Goal: Download file/media

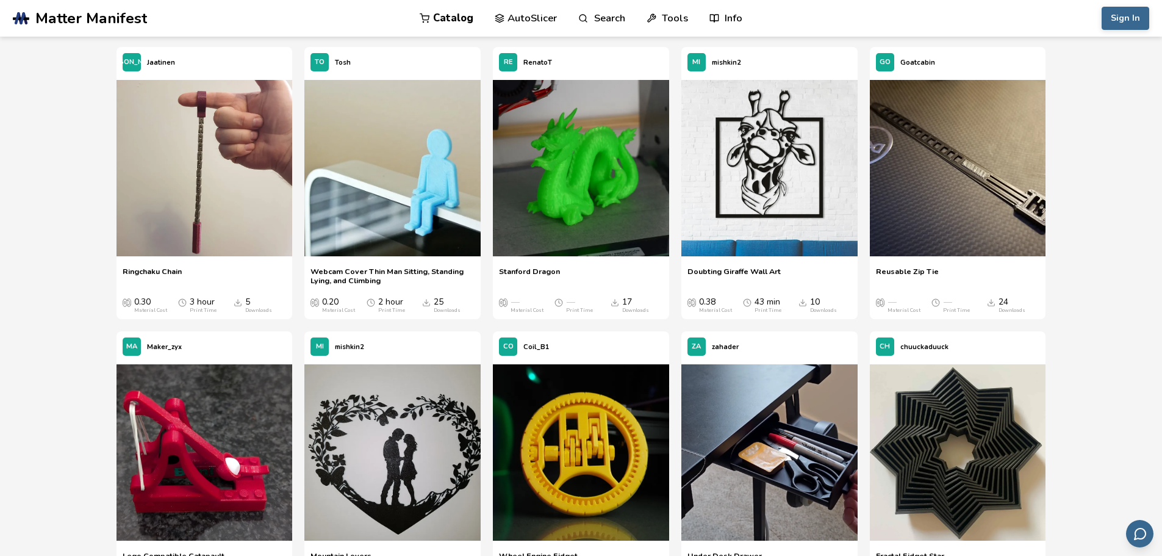
scroll to position [8609, 0]
click at [357, 214] on img at bounding box center [392, 168] width 176 height 176
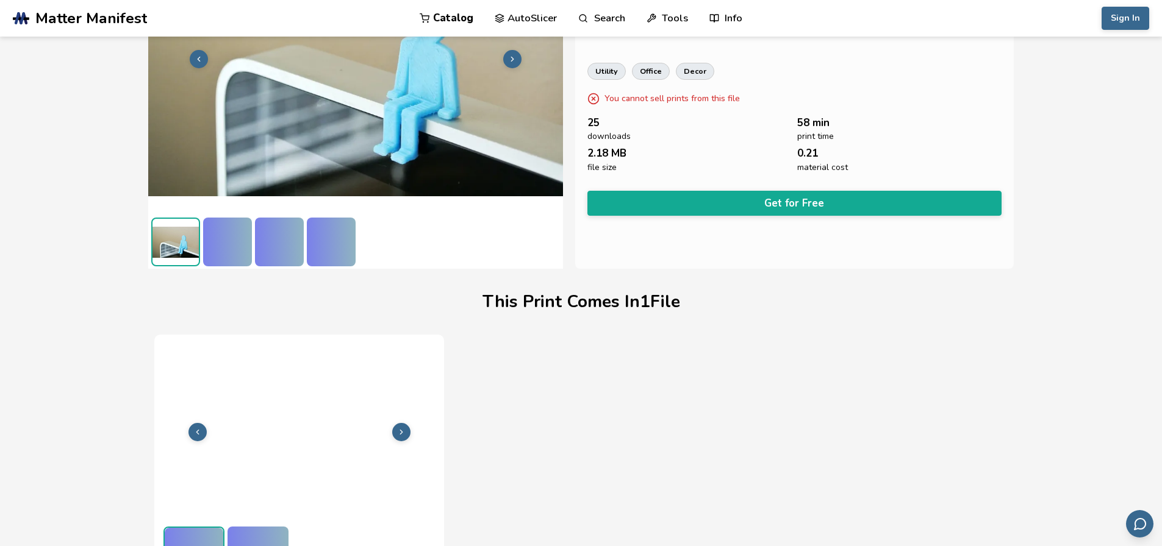
scroll to position [172, 0]
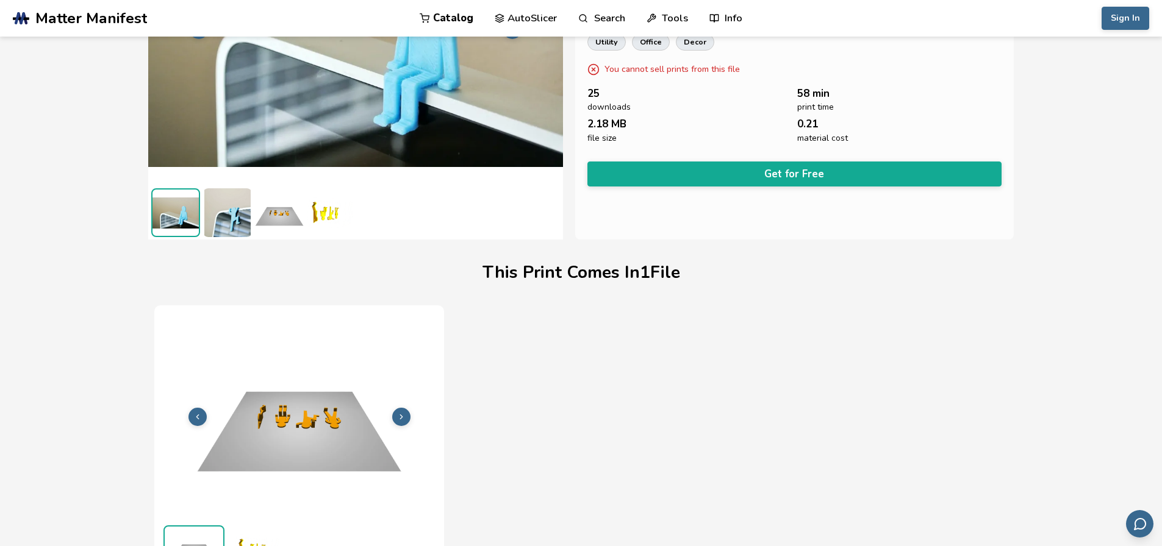
click at [226, 227] on img at bounding box center [227, 212] width 49 height 49
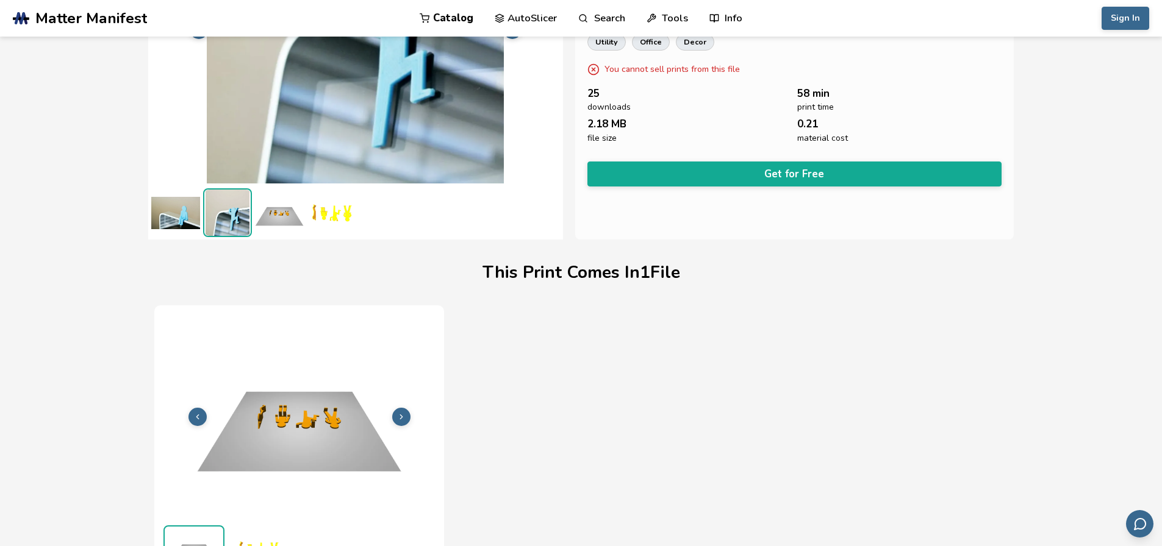
scroll to position [50, 0]
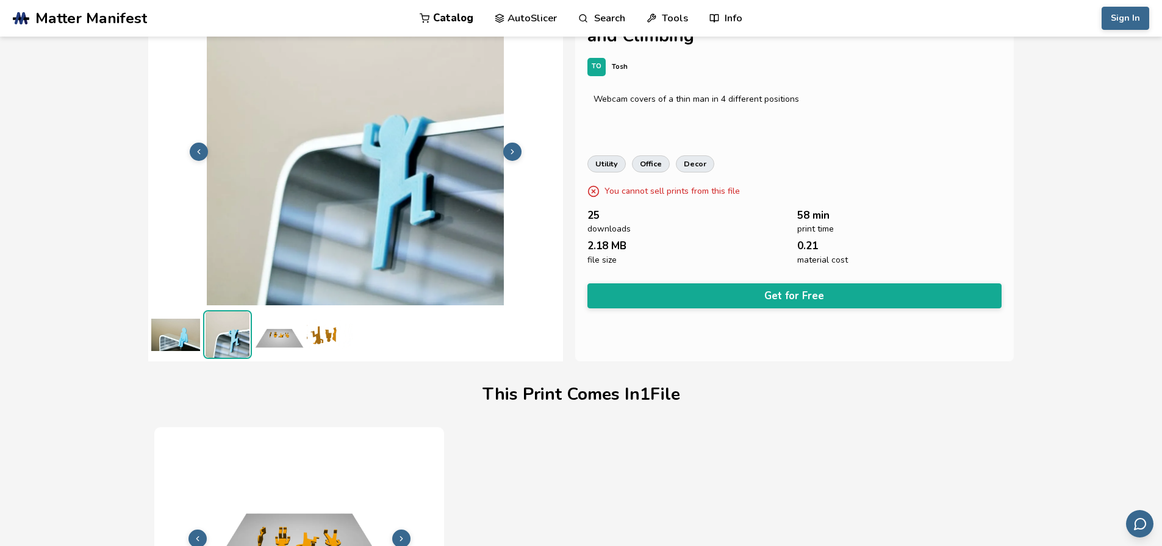
click at [279, 334] on img at bounding box center [279, 334] width 49 height 49
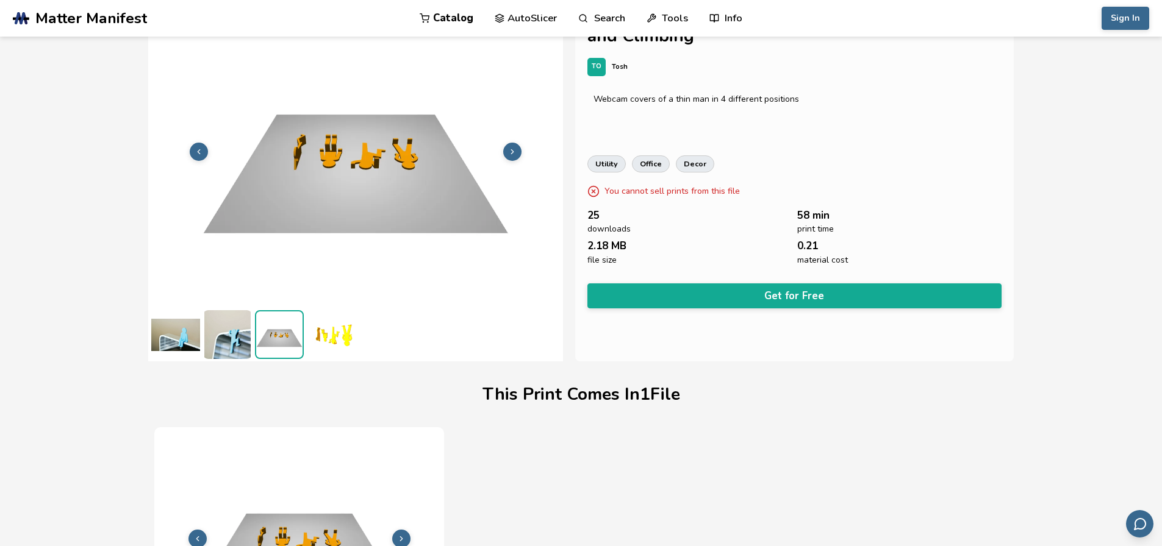
click at [329, 337] on img at bounding box center [331, 334] width 49 height 49
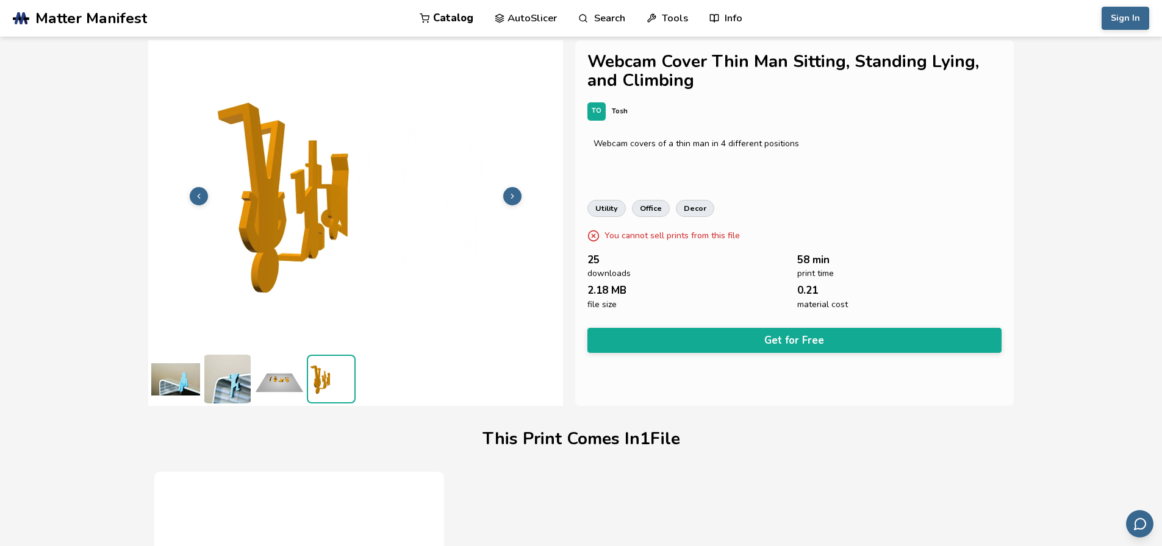
scroll to position [0, 0]
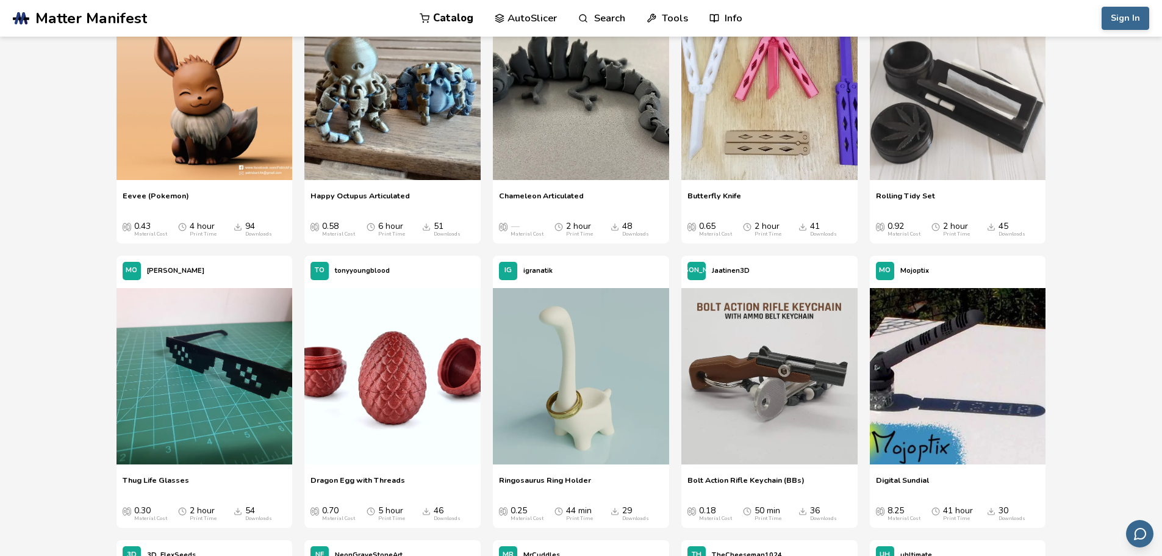
scroll to position [1481, 0]
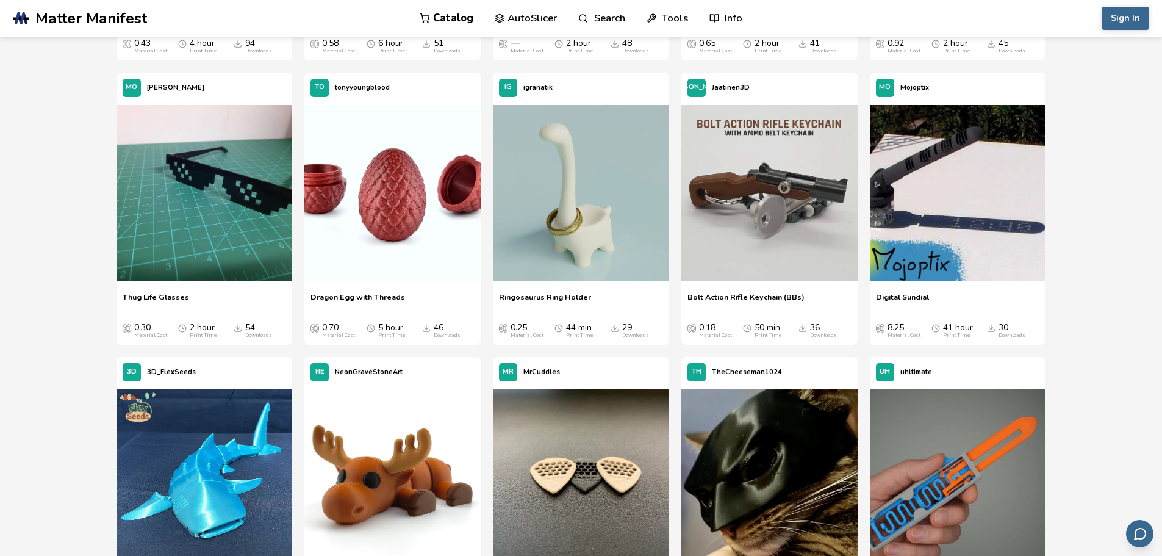
drag, startPoint x: 990, startPoint y: 1, endPoint x: 45, endPoint y: 127, distance: 953.1
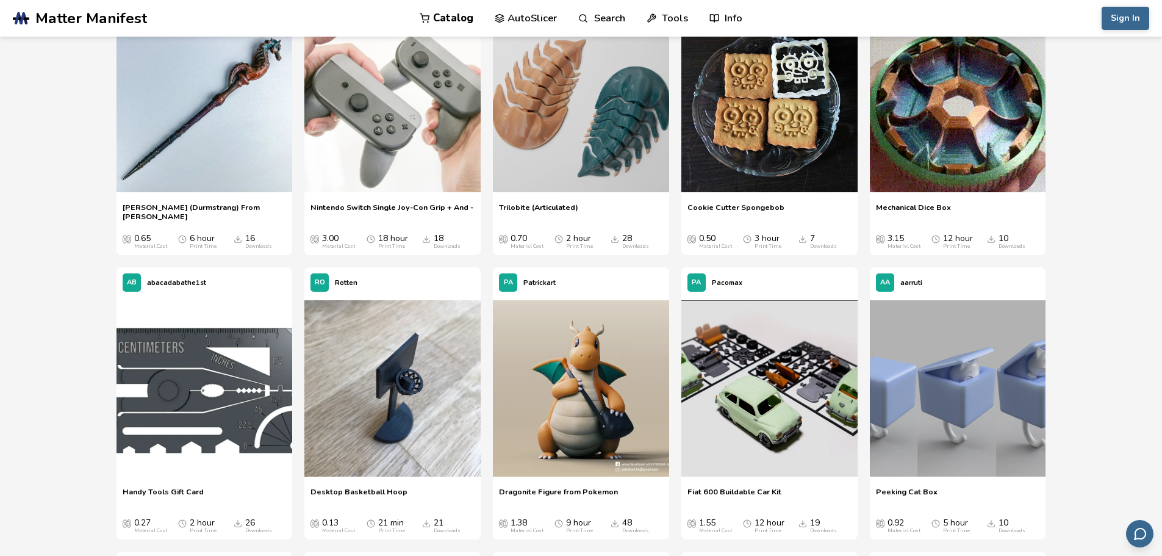
scroll to position [5851, 0]
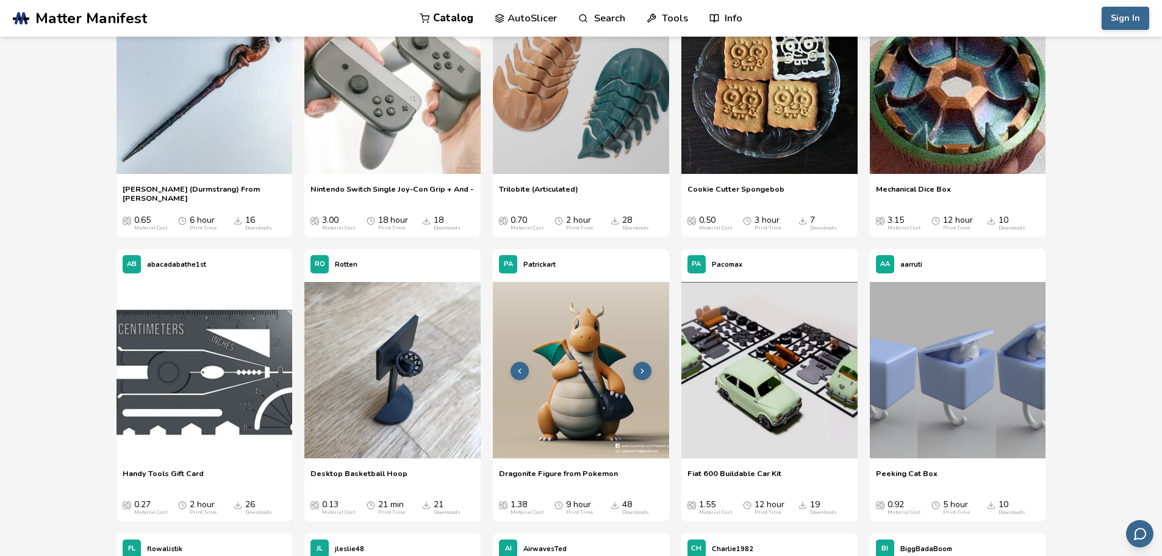
click at [555, 428] on img at bounding box center [581, 370] width 176 height 176
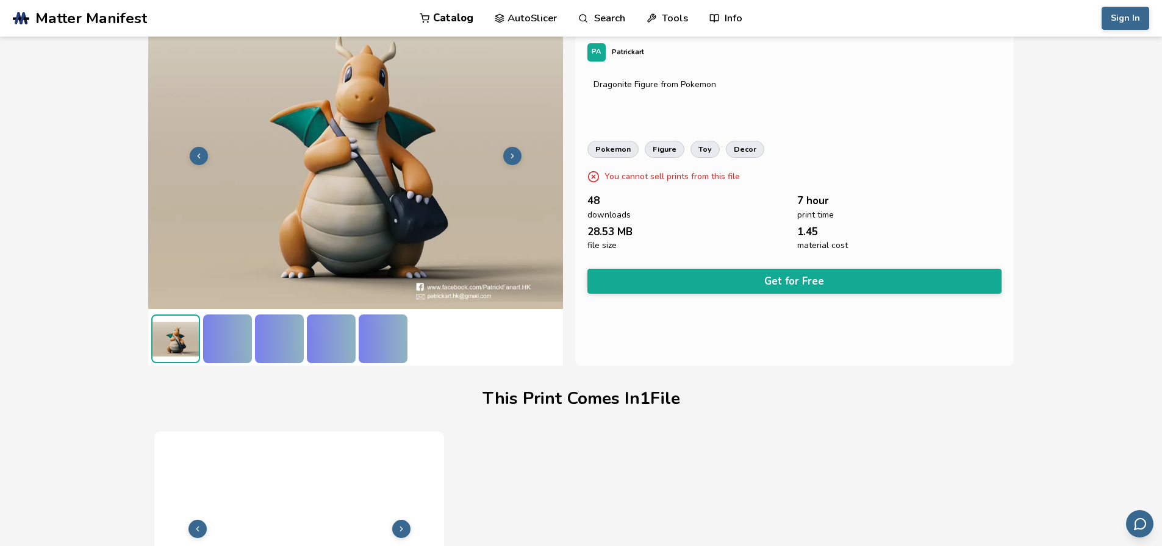
scroll to position [172, 0]
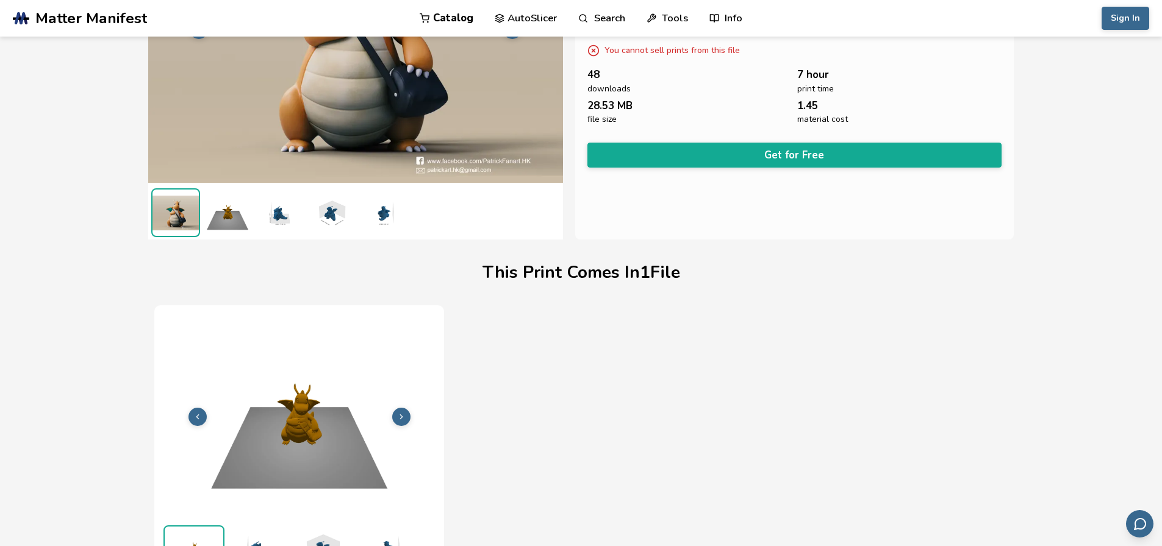
click at [287, 212] on img at bounding box center [279, 212] width 49 height 49
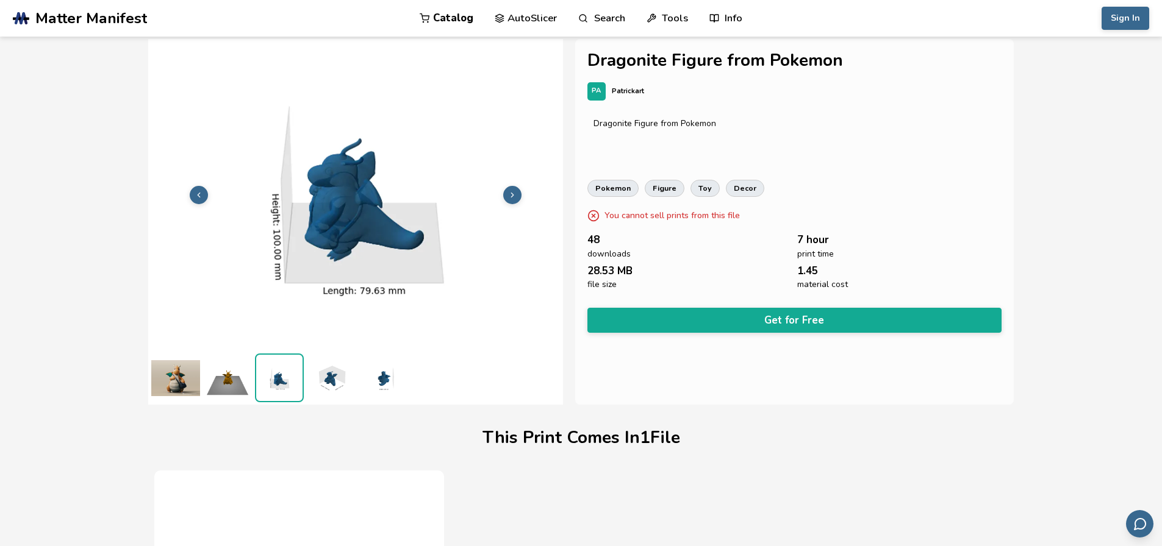
scroll to position [0, 0]
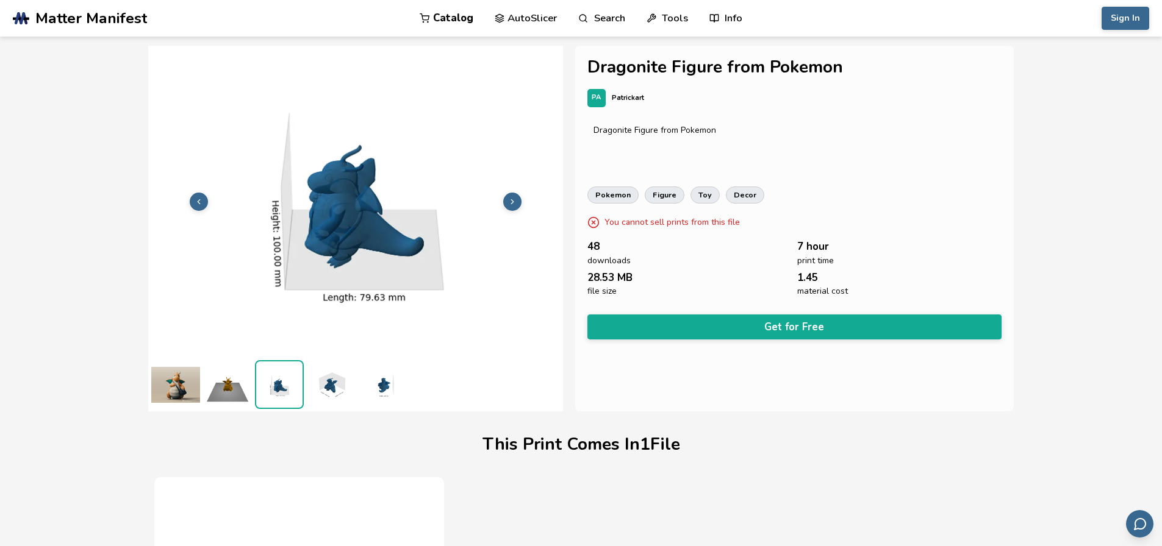
click at [326, 385] on img at bounding box center [331, 384] width 49 height 49
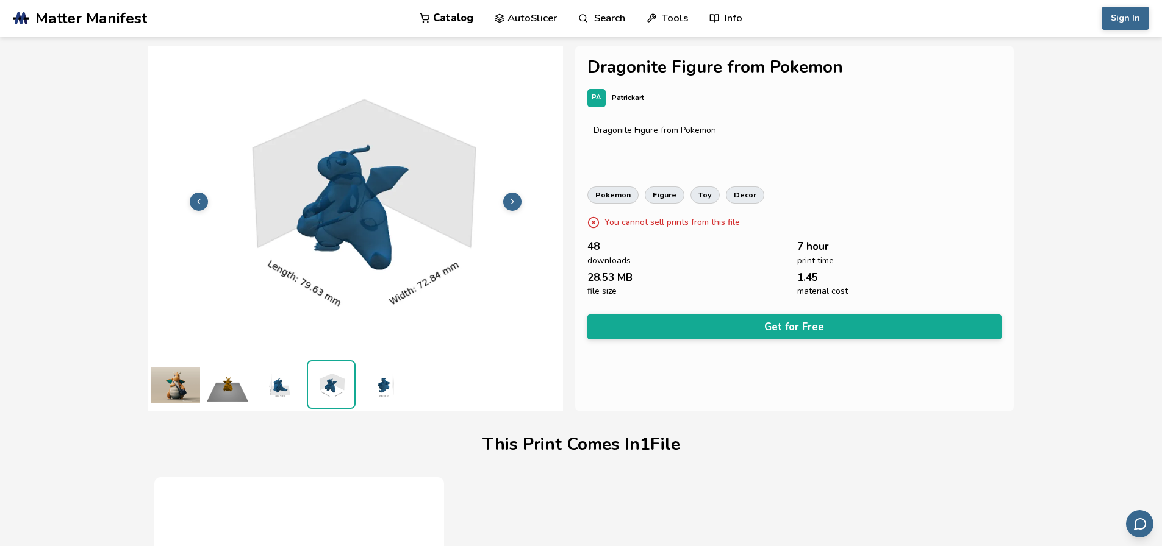
click at [400, 387] on img at bounding box center [383, 384] width 49 height 49
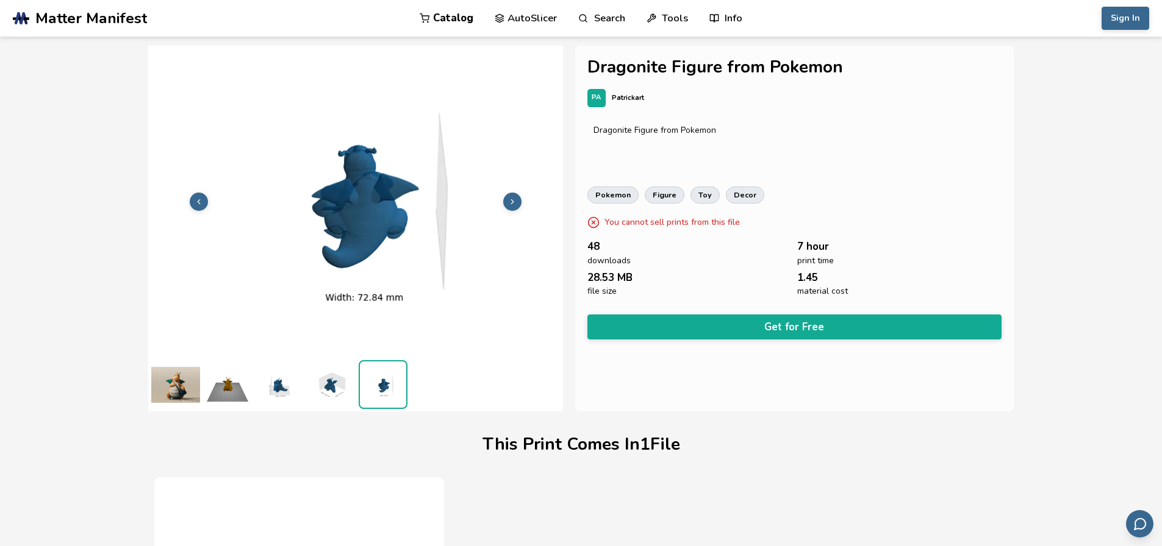
click at [241, 388] on img at bounding box center [227, 384] width 49 height 49
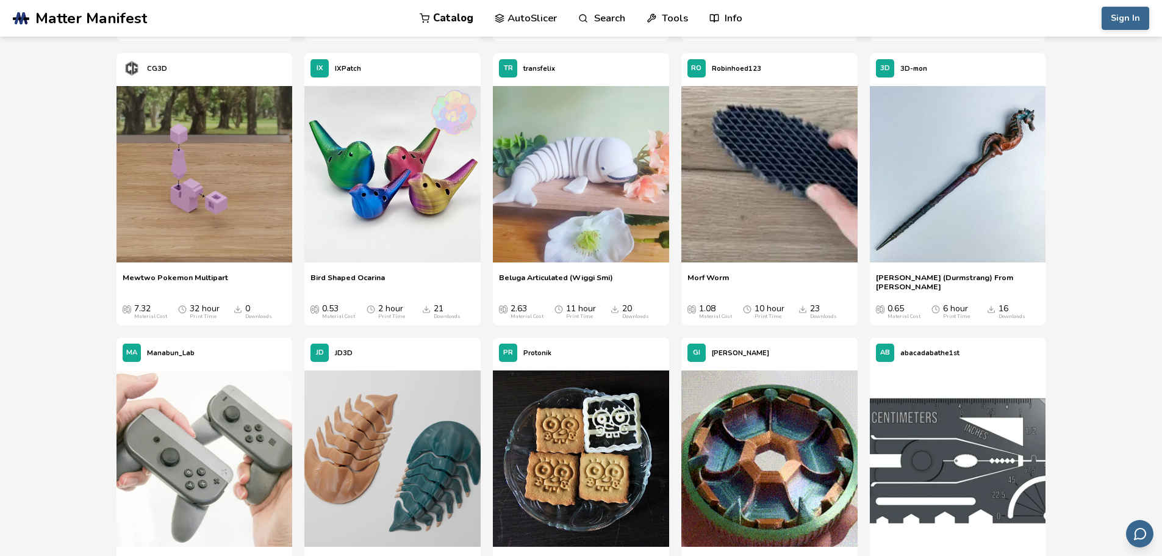
scroll to position [5482, 0]
